Goal: Communication & Community: Answer question/provide support

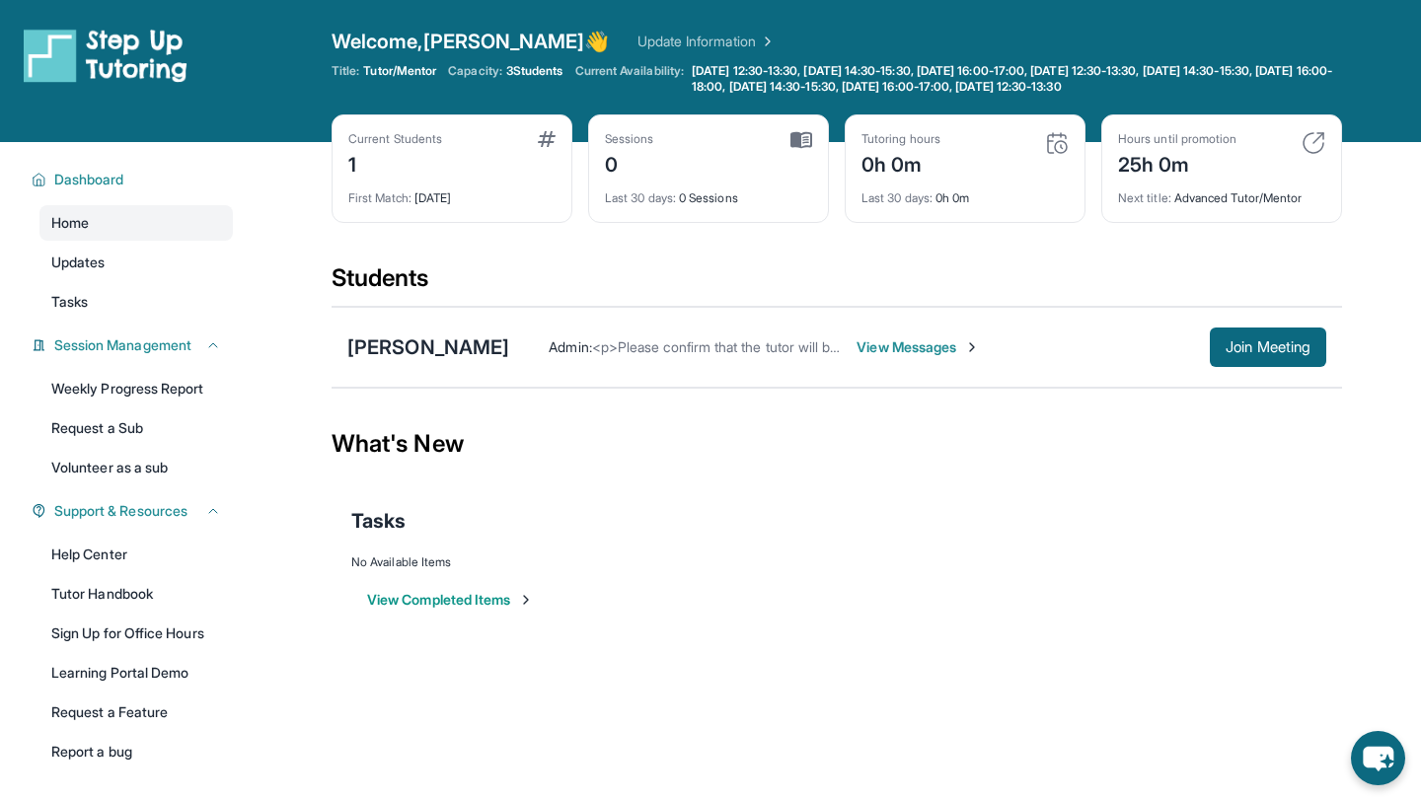
click at [980, 348] on span "View Messages" at bounding box center [917, 347] width 123 height 20
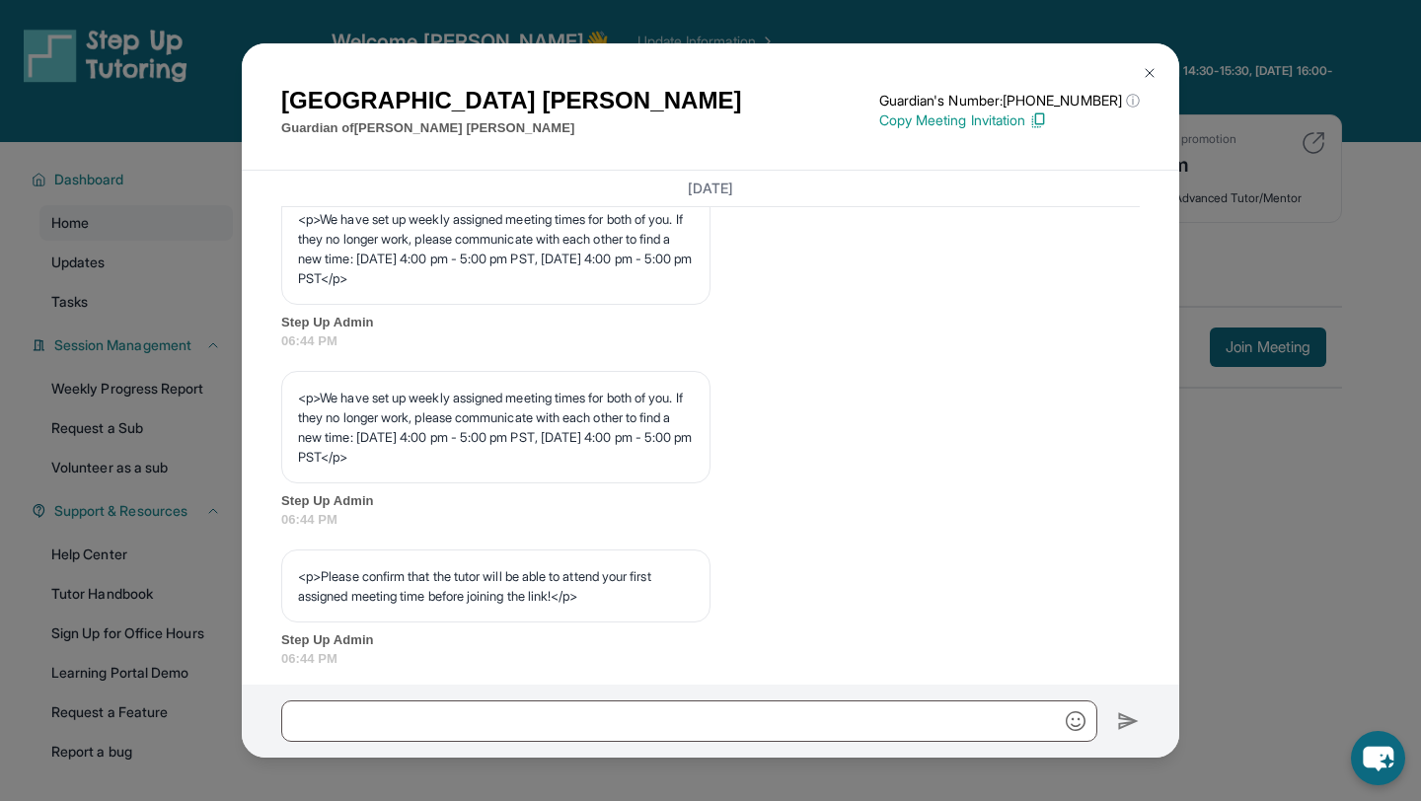
scroll to position [997, 0]
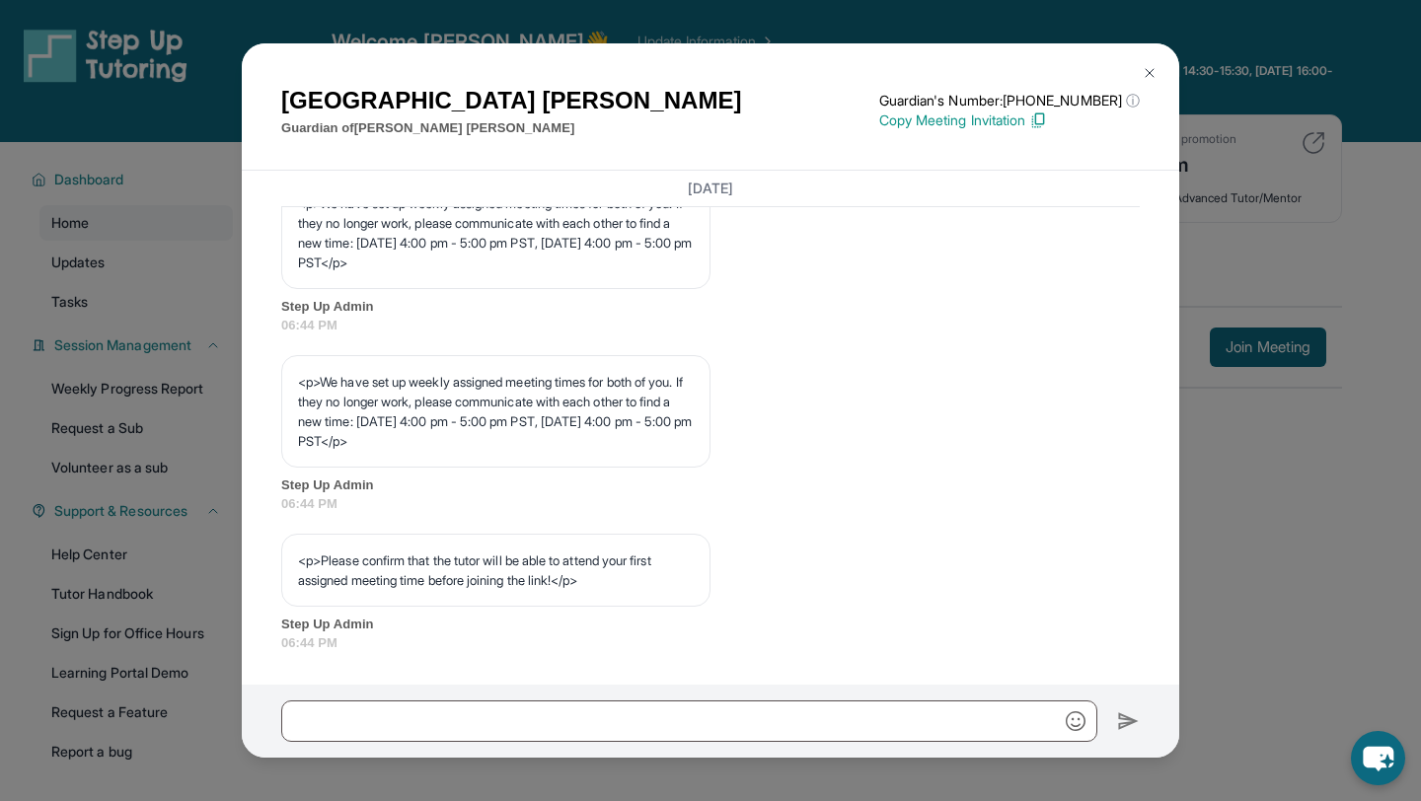
click at [1150, 67] on img at bounding box center [1150, 73] width 16 height 16
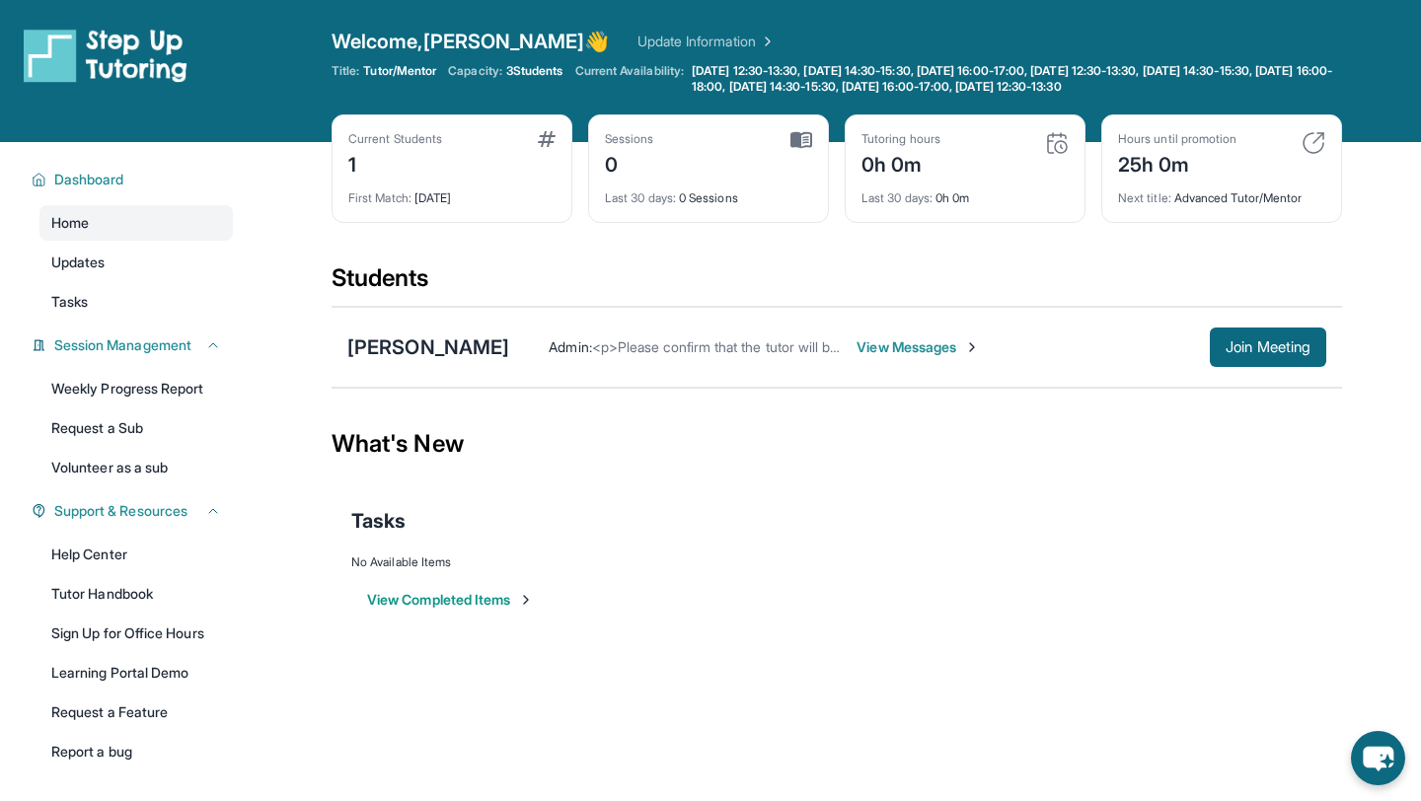
click at [526, 598] on img at bounding box center [526, 600] width 16 height 16
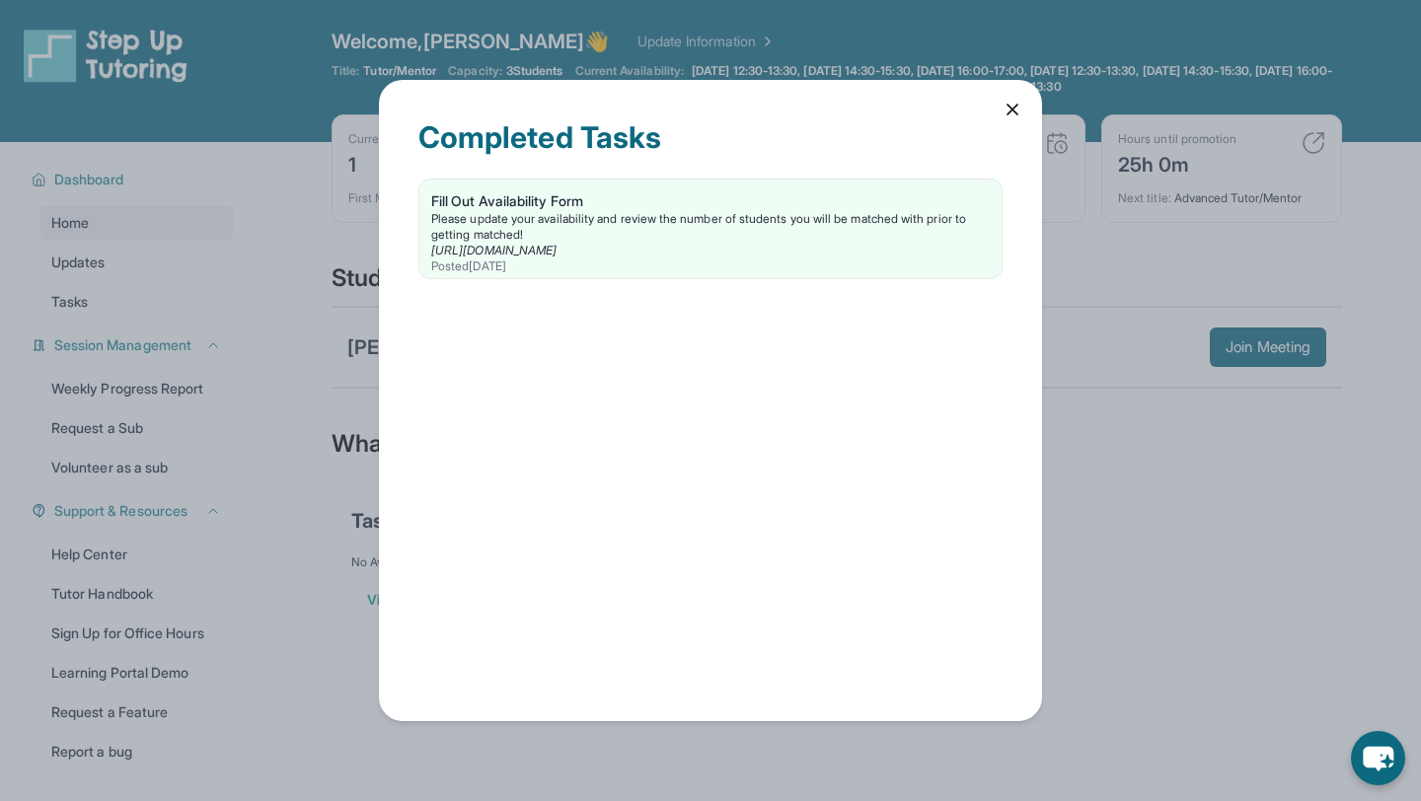
click at [1007, 103] on icon at bounding box center [1012, 110] width 20 height 20
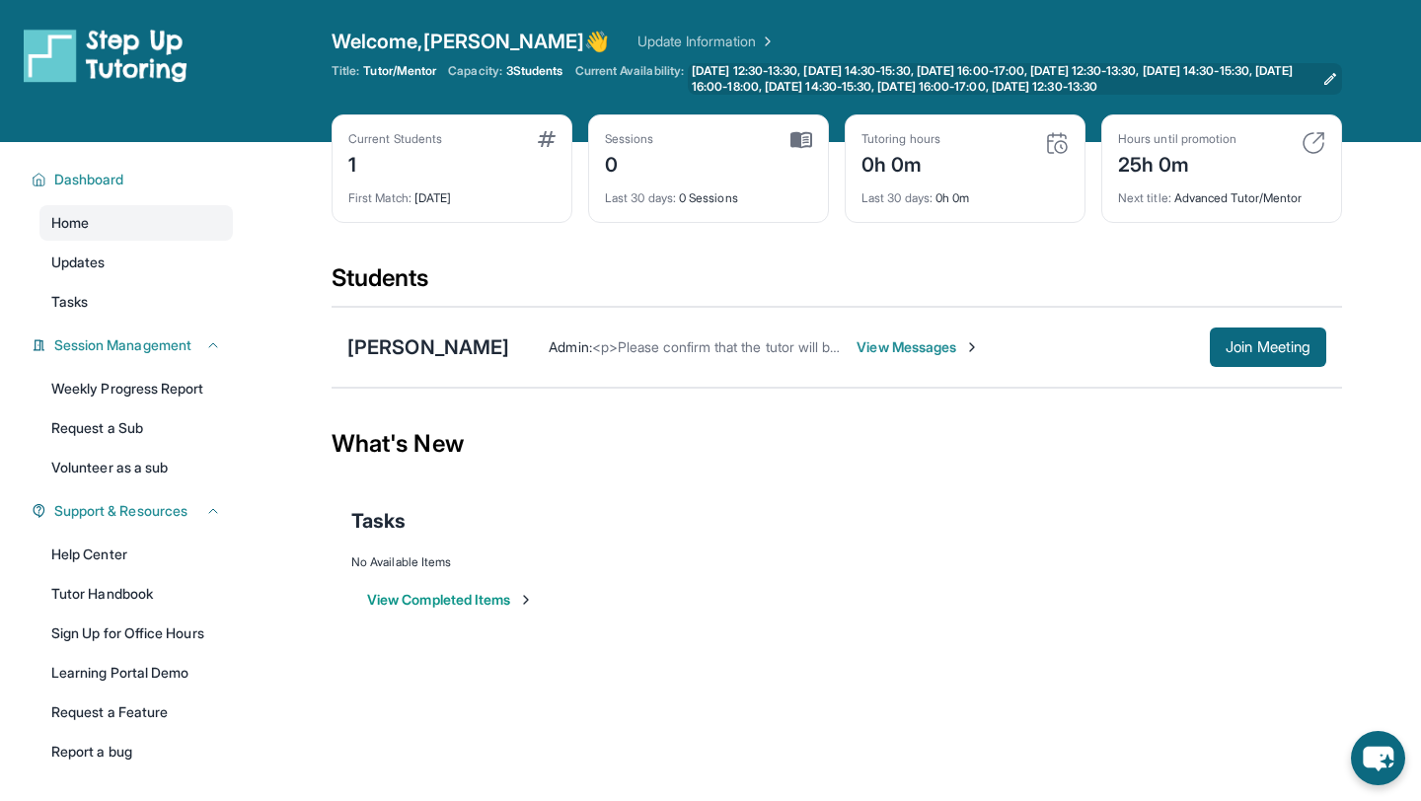
click at [940, 70] on span "[DATE] 12:30-13:30, [DATE] 14:30-15:30, [DATE] 16:00-17:00, [DATE] 12:30-13:30,…" at bounding box center [1003, 79] width 623 height 32
click at [980, 342] on span "View Messages" at bounding box center [917, 347] width 123 height 20
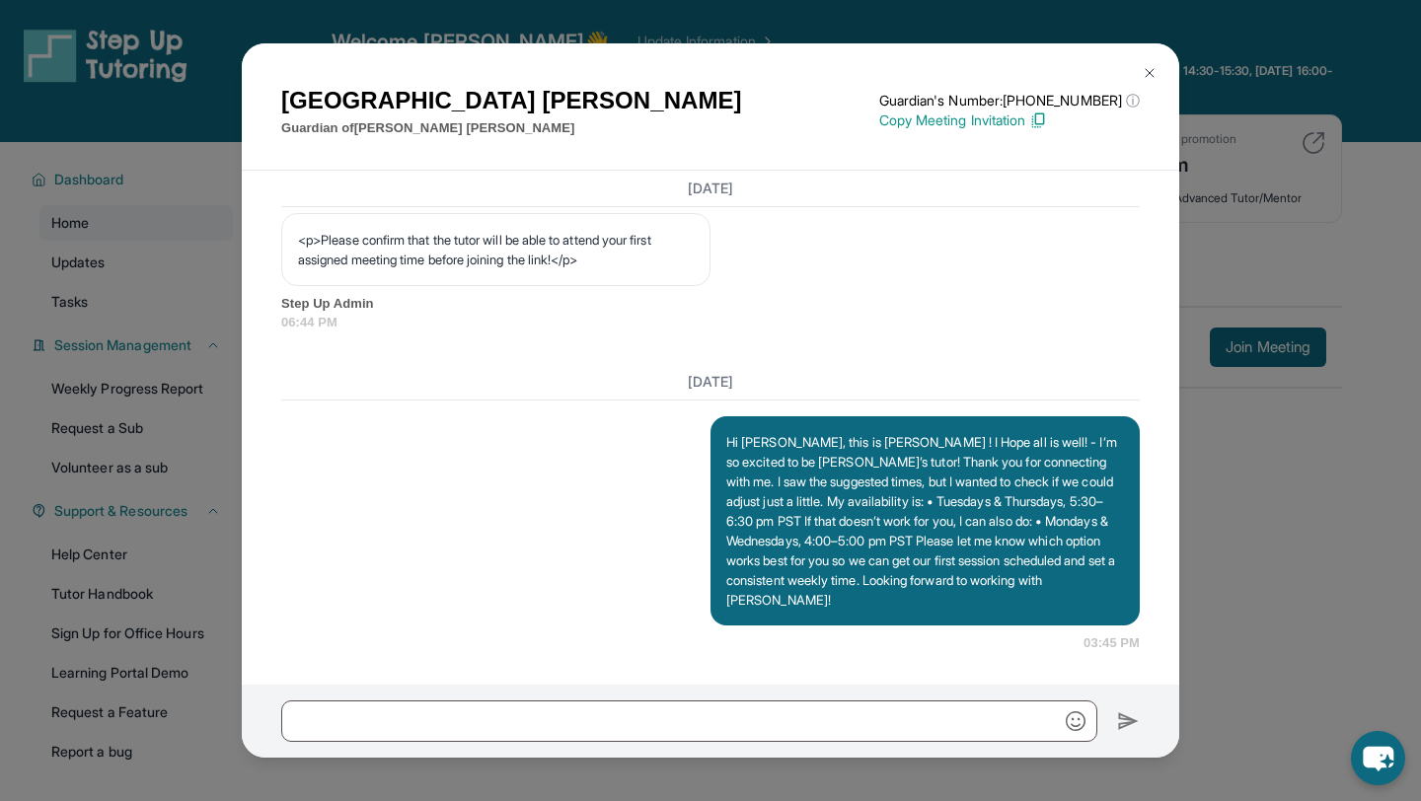
scroll to position [1317, 0]
click at [1150, 62] on button at bounding box center [1149, 72] width 39 height 39
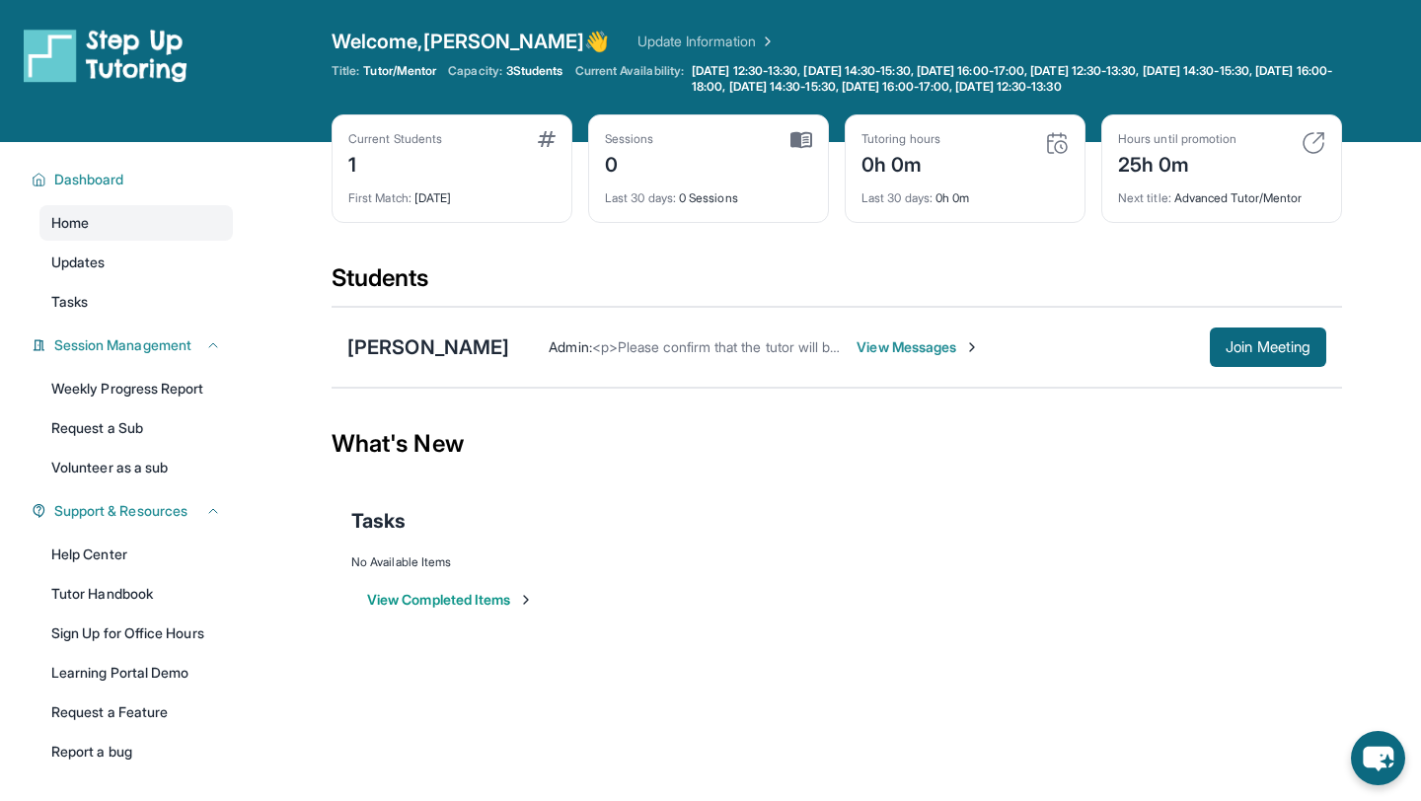
click at [950, 349] on span "View Messages" at bounding box center [917, 347] width 123 height 20
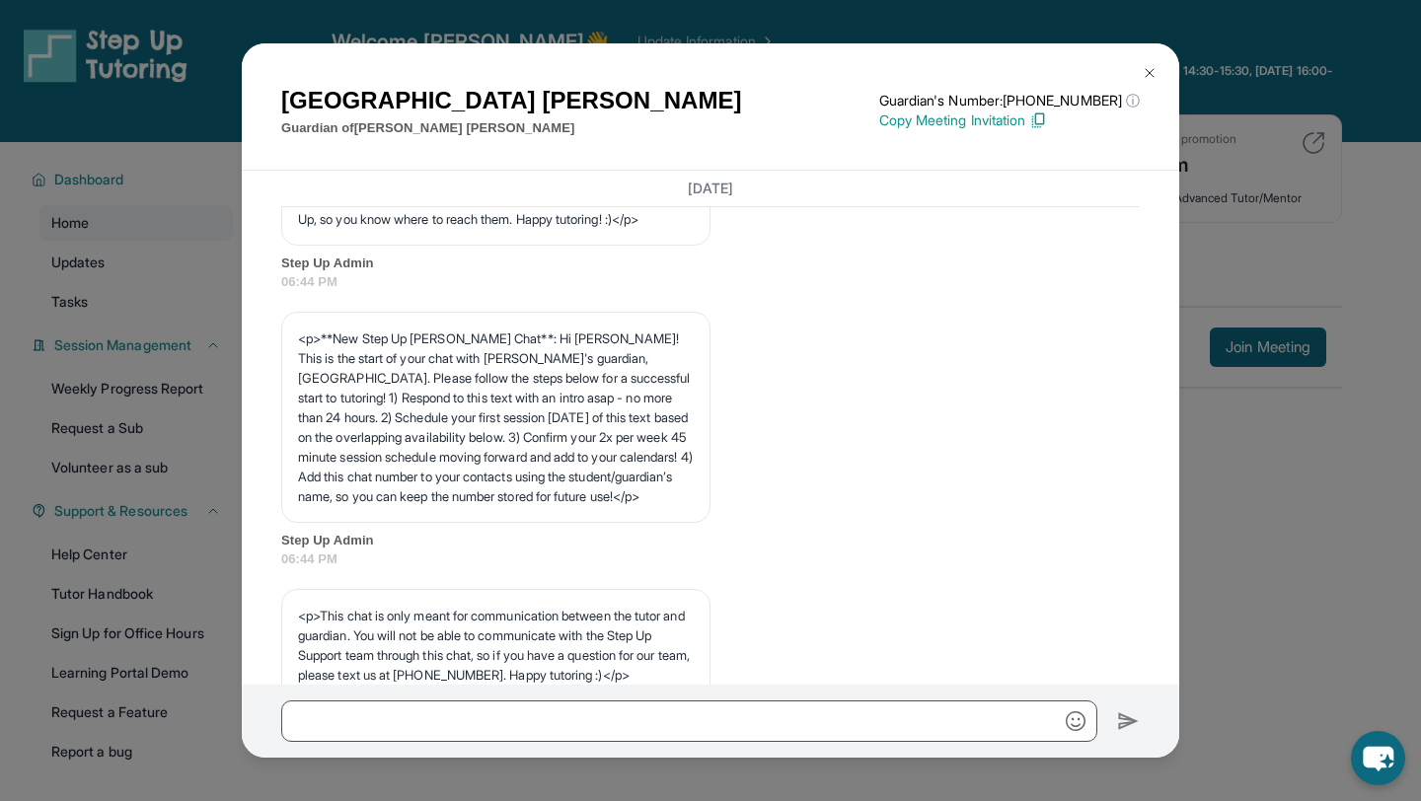
scroll to position [0, 0]
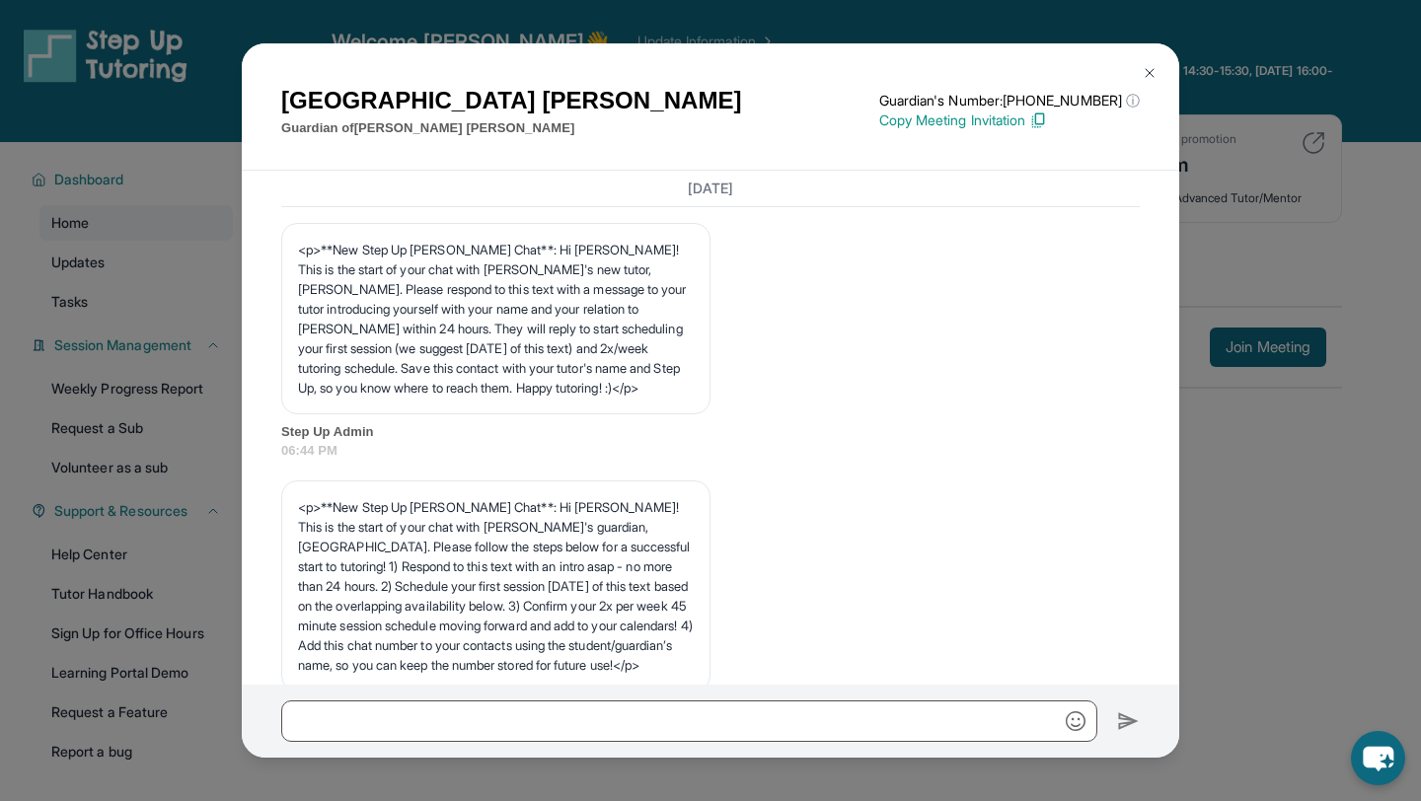
click at [1137, 76] on button at bounding box center [1149, 72] width 39 height 39
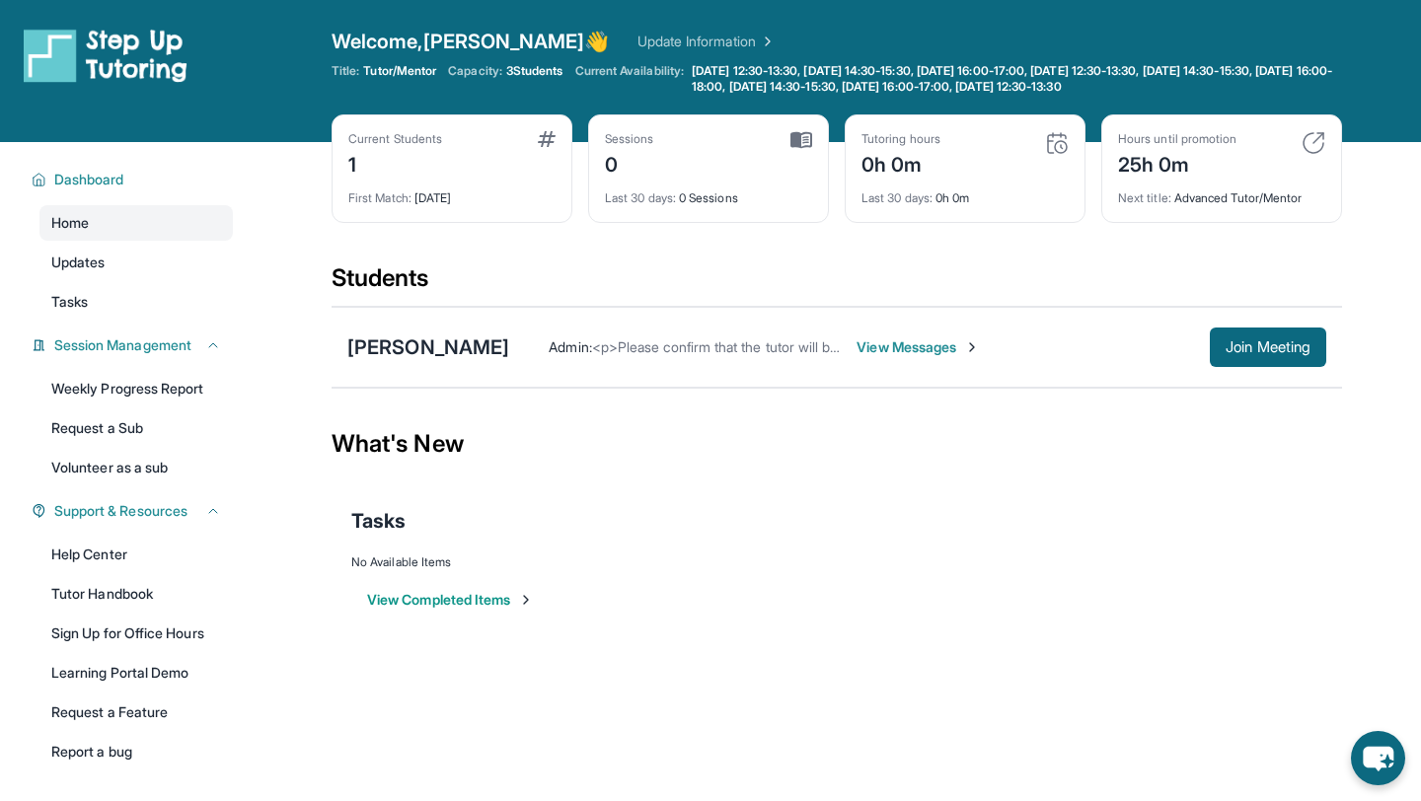
click at [423, 165] on div "1" at bounding box center [395, 163] width 94 height 32
click at [361, 165] on div "1" at bounding box center [395, 163] width 94 height 32
click at [373, 218] on div "Current Students 1 First Match : [DATE]" at bounding box center [452, 168] width 241 height 109
click at [434, 202] on div "First Match : [DATE]" at bounding box center [451, 193] width 207 height 28
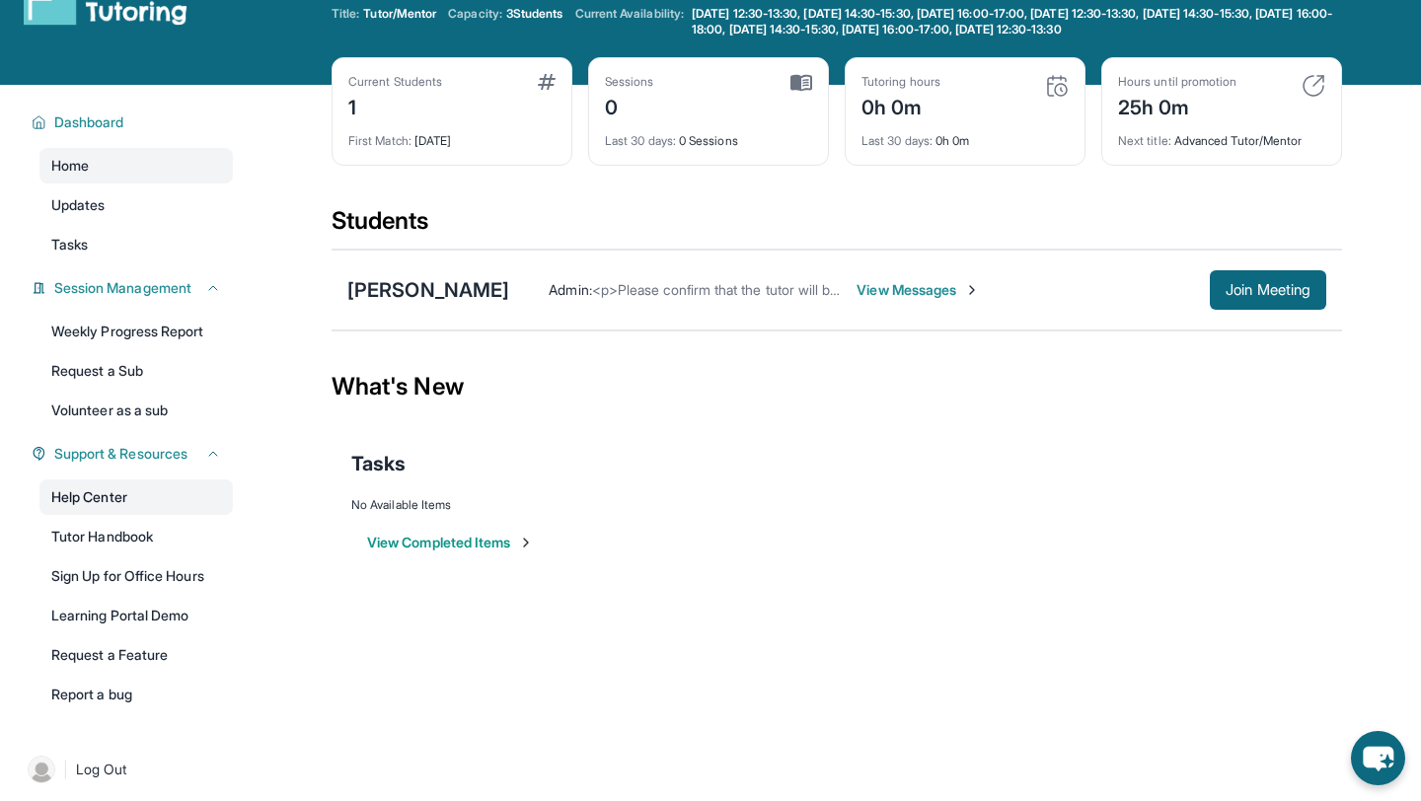
scroll to position [63, 0]
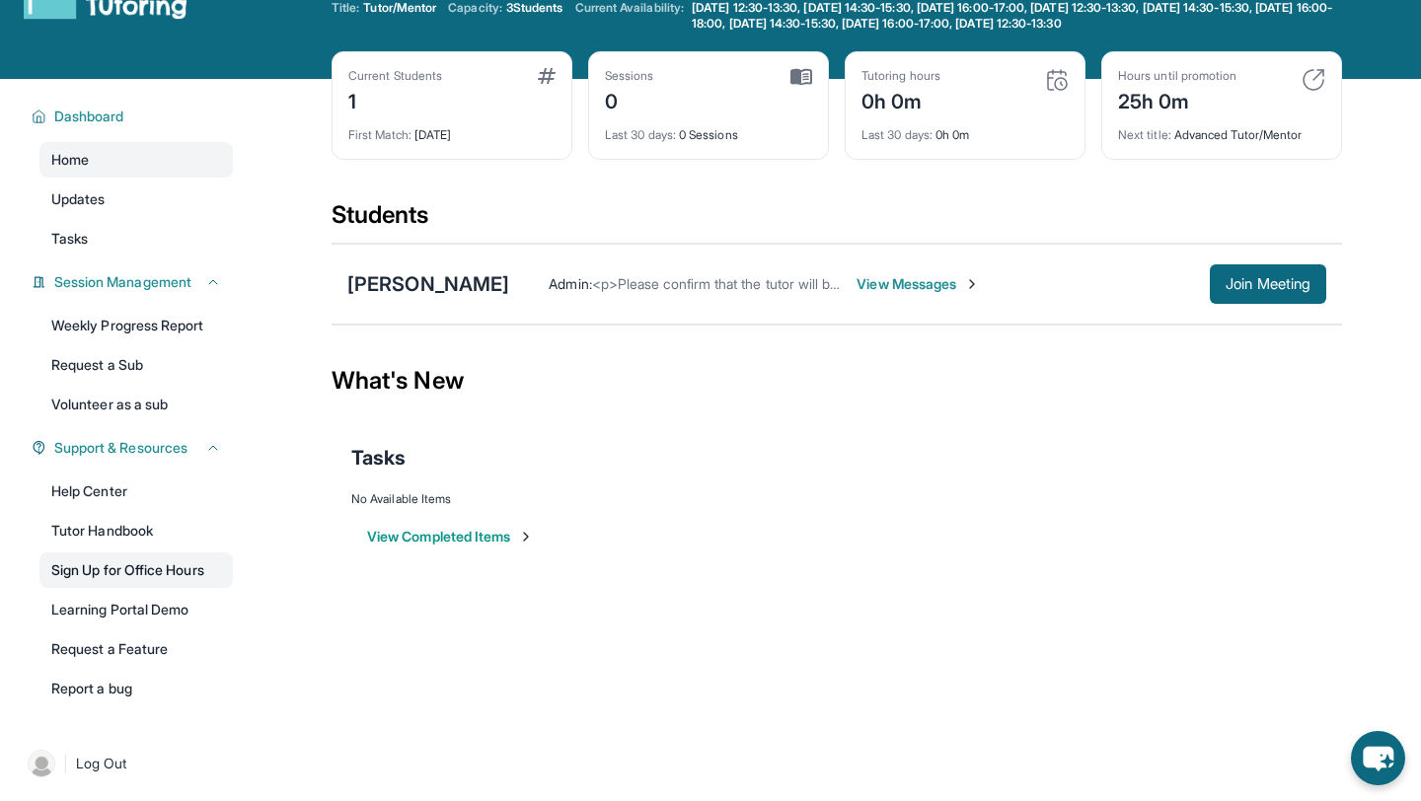
click at [135, 569] on link "Sign Up for Office Hours" at bounding box center [135, 571] width 193 height 36
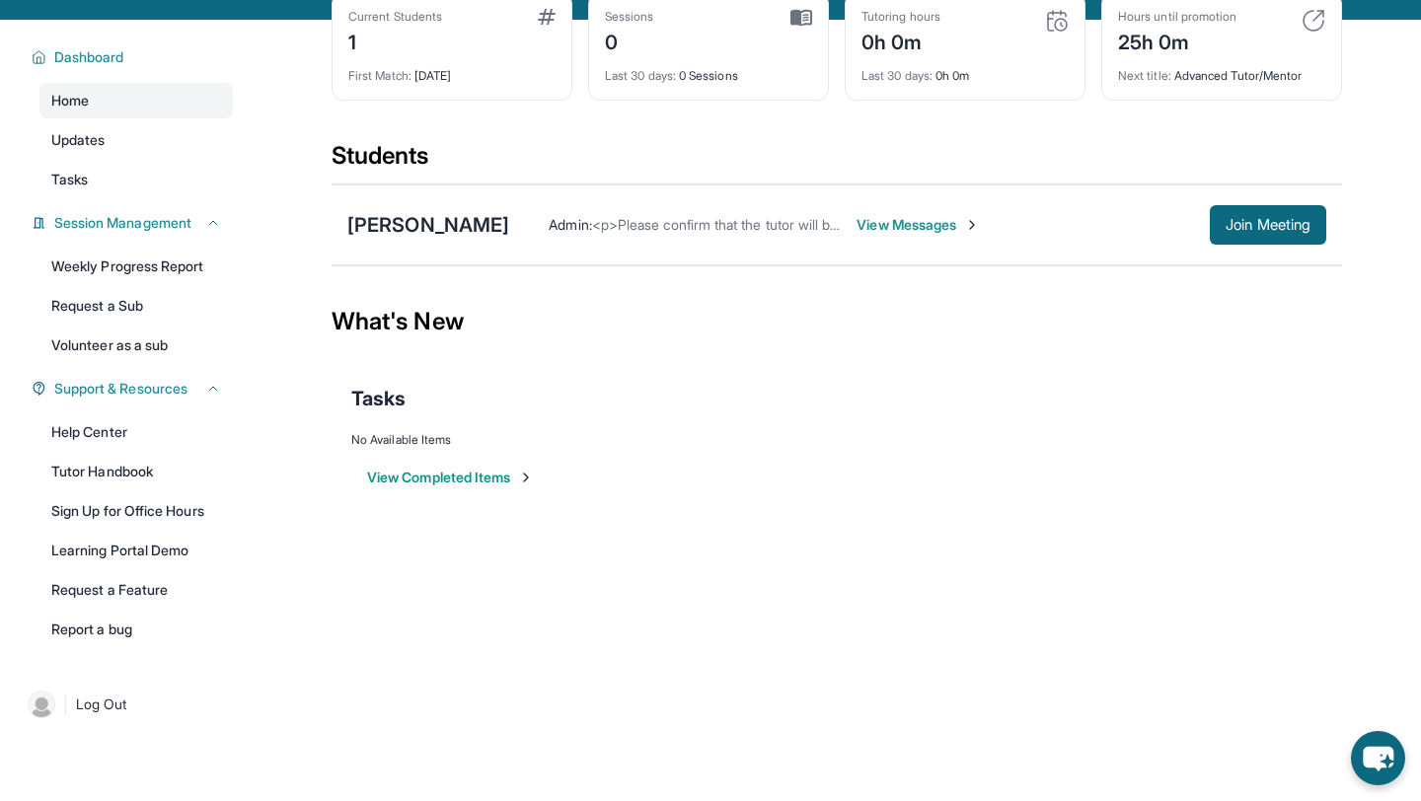
scroll to position [142, 0]
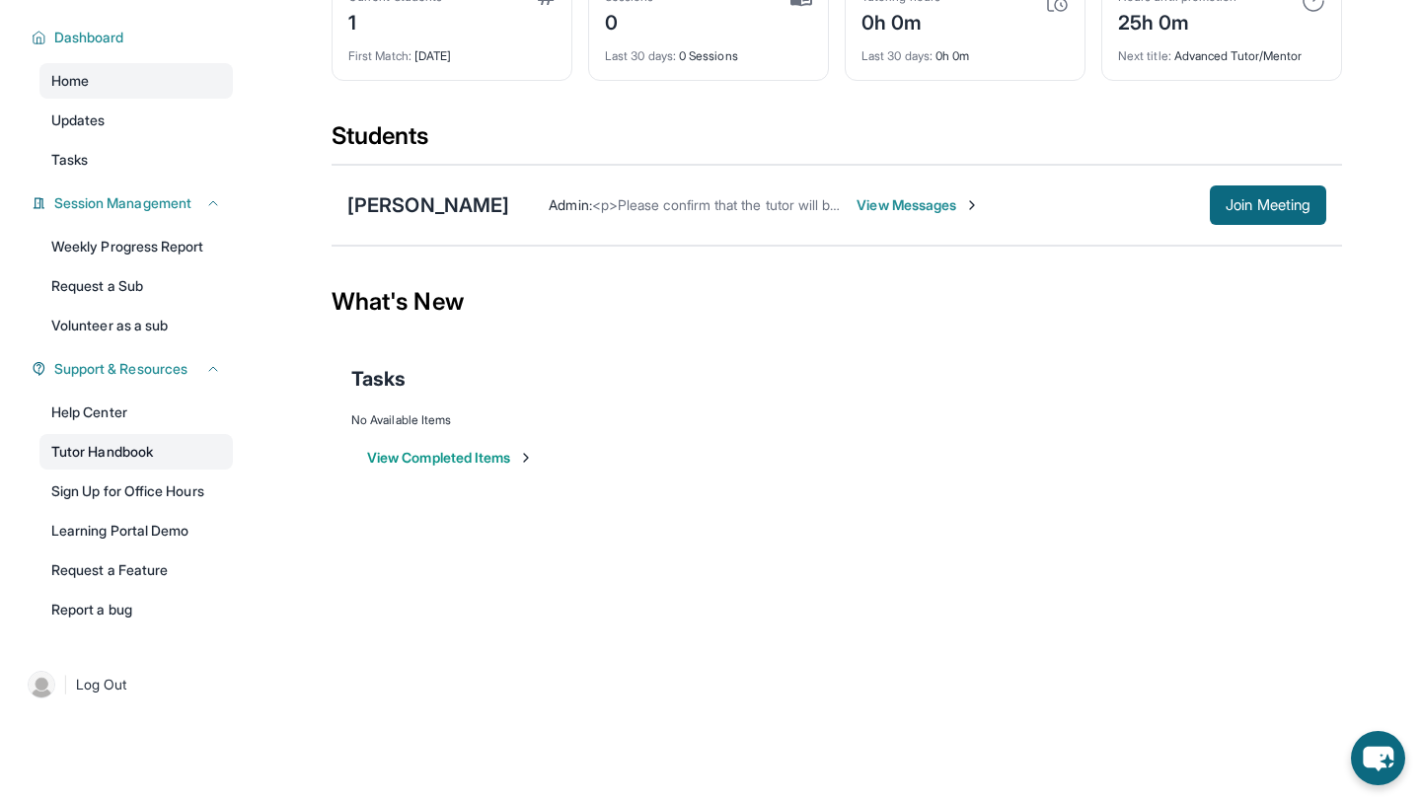
click at [143, 447] on link "Tutor Handbook" at bounding box center [135, 452] width 193 height 36
click at [1034, 207] on div "Admin : <p>Please confirm that the tutor will be able to attend your first assi…" at bounding box center [859, 205] width 701 height 20
click at [980, 207] on span "View Messages" at bounding box center [917, 205] width 123 height 20
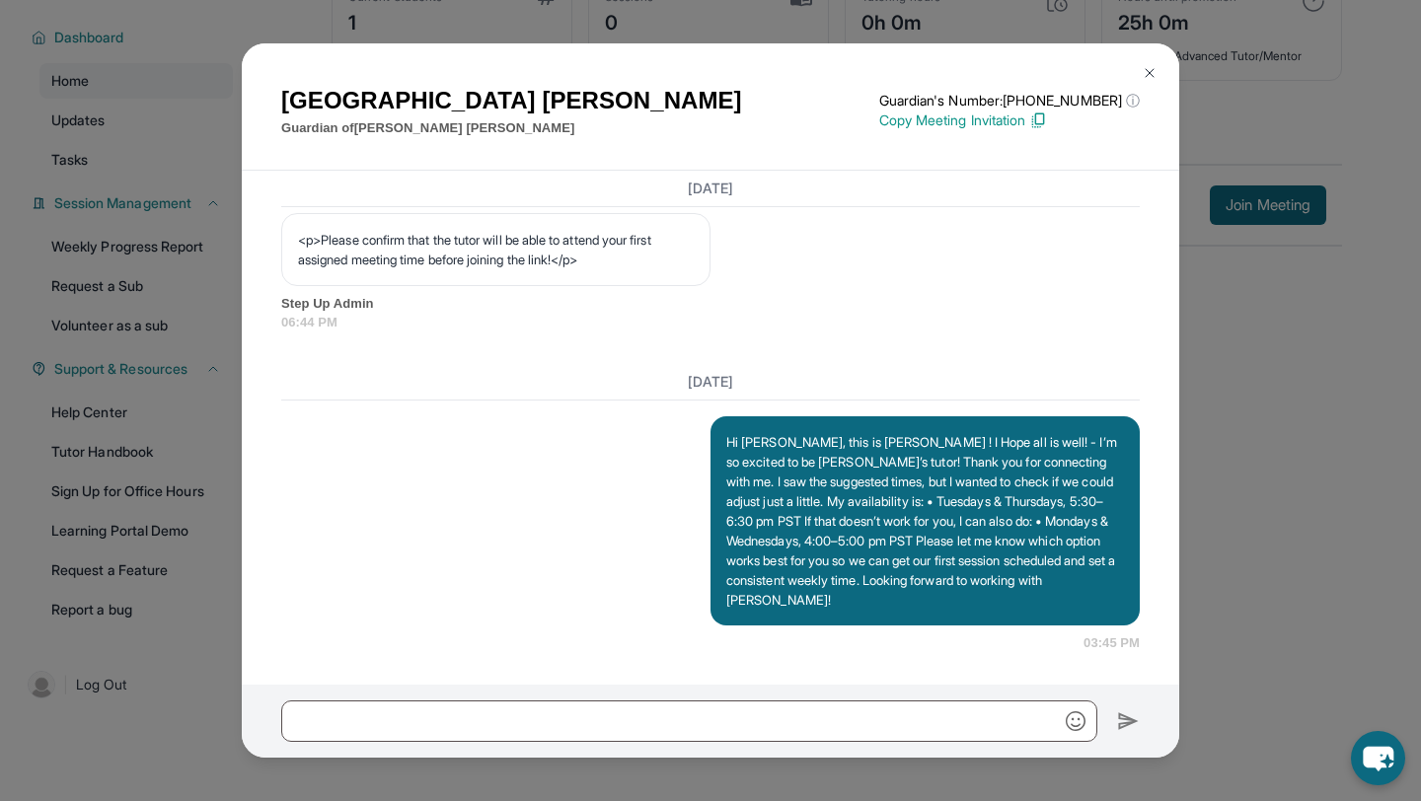
scroll to position [1317, 0]
click at [1046, 541] on p "Hi [PERSON_NAME], this is [PERSON_NAME] ! I Hope all is well! - I’m so excited …" at bounding box center [925, 521] width 398 height 178
click at [1147, 69] on img at bounding box center [1150, 73] width 16 height 16
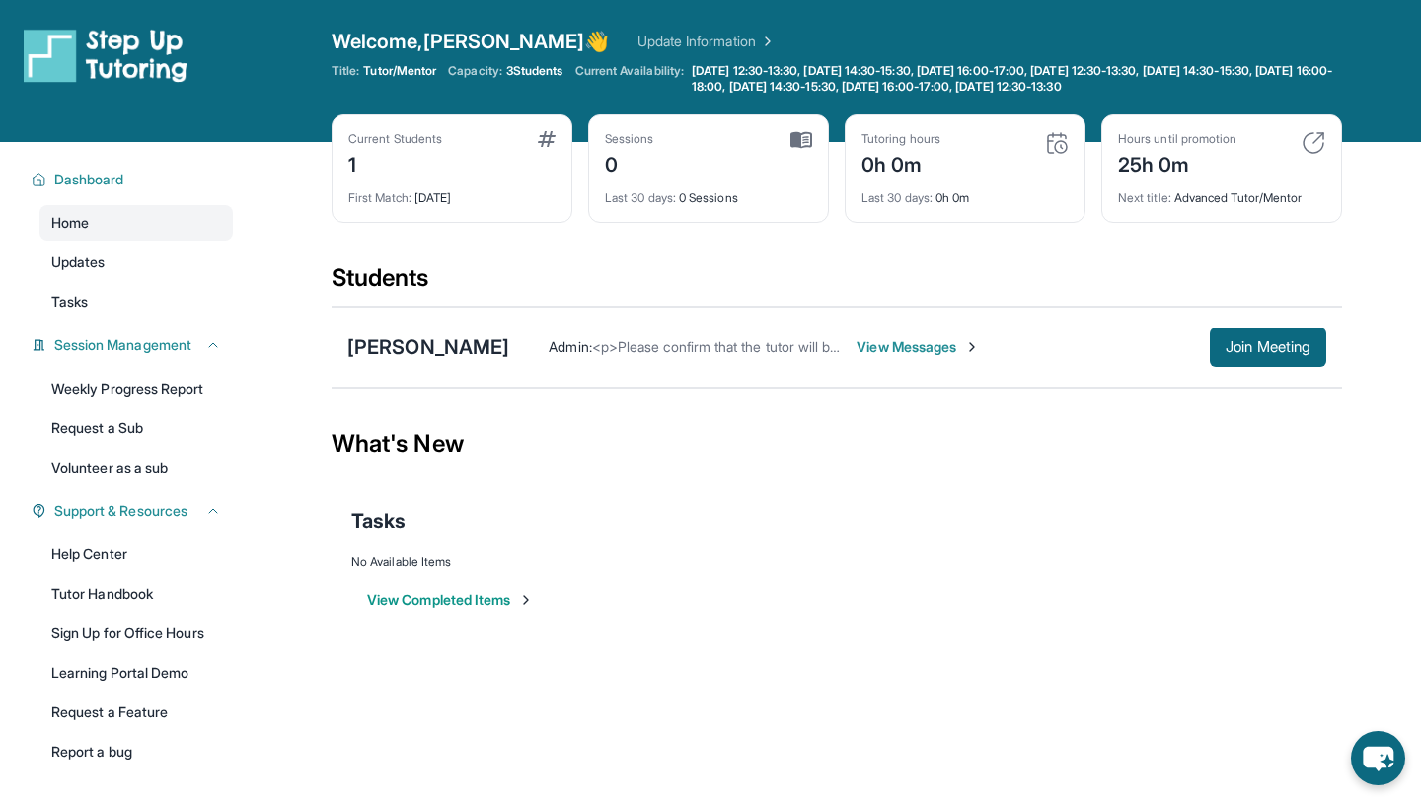
scroll to position [0, 0]
